Goal: Find specific page/section: Find specific page/section

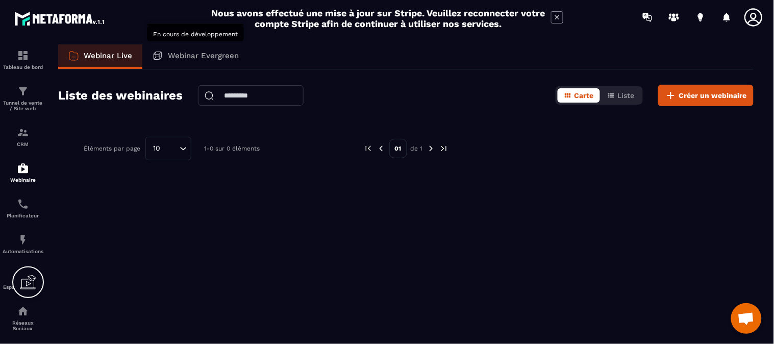
click at [202, 55] on p "Webinar Evergreen" at bounding box center [203, 55] width 71 height 9
click at [184, 54] on p "Webinar Evergreen" at bounding box center [203, 55] width 71 height 9
click at [185, 53] on p "Webinar Evergreen" at bounding box center [203, 55] width 71 height 9
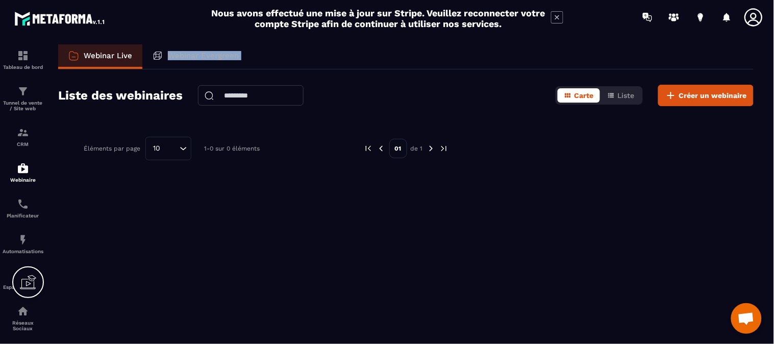
click at [369, 63] on div "Webinar Live Webinar Evergreen" at bounding box center [405, 56] width 695 height 25
click at [216, 59] on p "Webinar Evergreen" at bounding box center [203, 55] width 71 height 9
